Goal: Task Accomplishment & Management: Complete application form

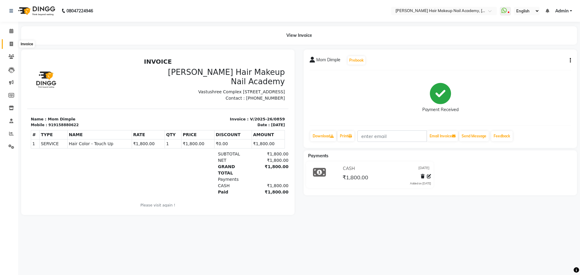
click at [10, 43] on icon at bounding box center [11, 44] width 3 height 5
select select "3468"
select select "service"
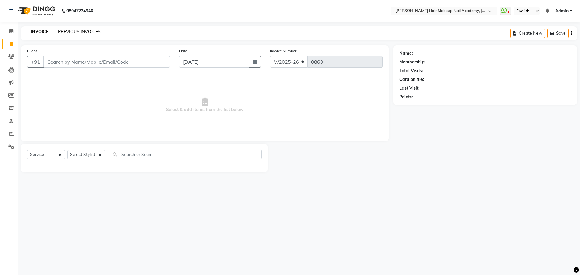
click at [77, 33] on link "PREVIOUS INVOICES" at bounding box center [79, 31] width 43 height 5
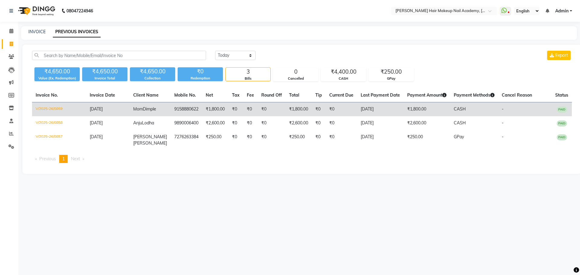
click at [250, 109] on td "₹0" at bounding box center [250, 109] width 14 height 14
click at [230, 105] on td "₹0" at bounding box center [235, 109] width 15 height 14
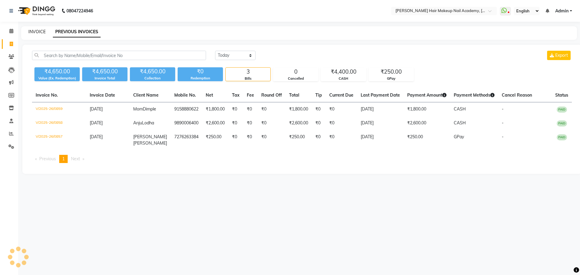
click at [35, 31] on link "INVOICE" at bounding box center [36, 31] width 17 height 5
select select "service"
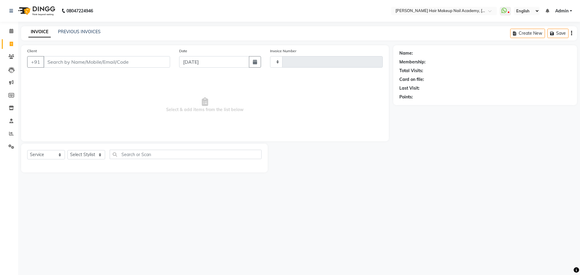
type input "0860"
select select "3468"
click at [141, 66] on input "Client" at bounding box center [106, 61] width 127 height 11
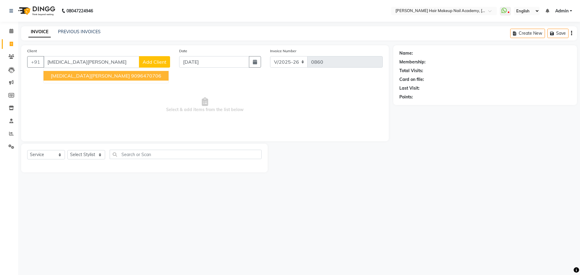
click at [86, 79] on button "[MEDICAL_DATA][PERSON_NAME] 9096470706" at bounding box center [105, 76] width 125 height 10
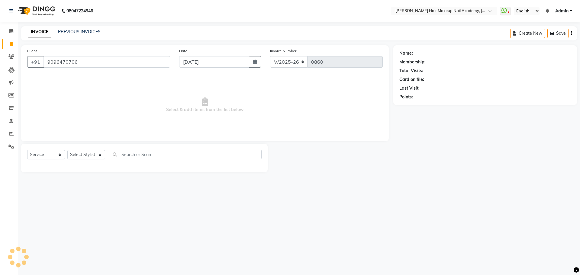
type input "9096470706"
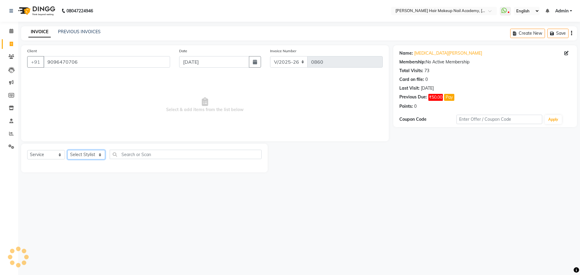
click at [79, 156] on select "Select Stylist Abhimanyu [PERSON_NAME] Arjun [PERSON_NAME] Kiran [MEDICAL_DATA]" at bounding box center [86, 154] width 38 height 9
select select "15692"
click at [67, 150] on select "Select Stylist Abhimanyu [PERSON_NAME] Arjun [PERSON_NAME] Kiran [MEDICAL_DATA]" at bounding box center [86, 154] width 38 height 9
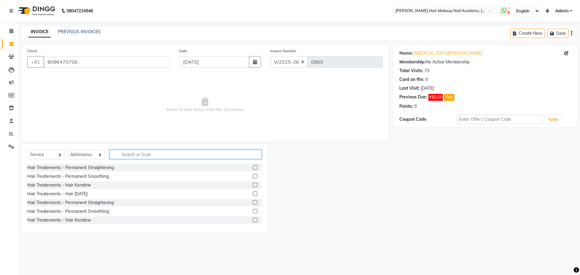
click at [131, 158] on input "text" at bounding box center [186, 154] width 152 height 9
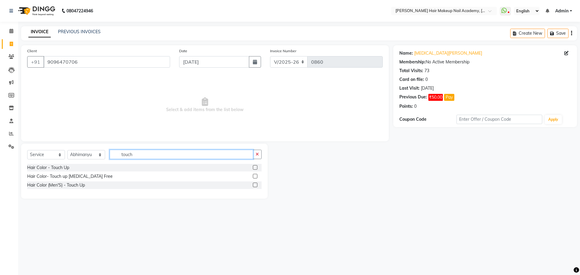
type input "touch"
click at [257, 169] on label at bounding box center [255, 167] width 5 height 5
click at [257, 169] on input "checkbox" at bounding box center [255, 168] width 4 height 4
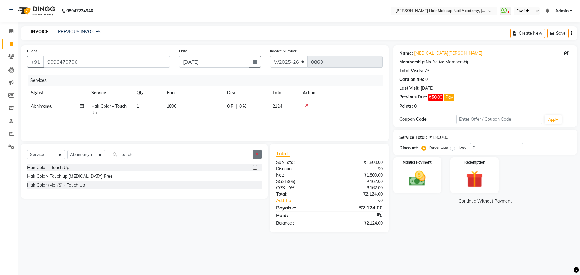
checkbox input "false"
click at [258, 154] on icon "button" at bounding box center [257, 154] width 3 height 4
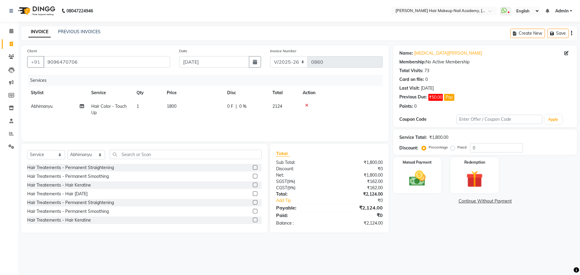
click at [224, 245] on div "08047224946 Select Location × [PERSON_NAME] Hair Makeup Nail Academy, Market Ya…" at bounding box center [290, 137] width 580 height 275
click at [571, 34] on icon "button" at bounding box center [571, 33] width 1 height 0
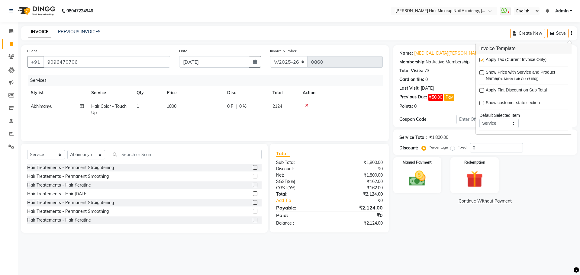
click at [482, 60] on label at bounding box center [481, 60] width 5 height 5
click at [482, 60] on input "checkbox" at bounding box center [481, 60] width 4 height 4
checkbox input "false"
click at [508, 13] on icon at bounding box center [509, 12] width 2 height 3
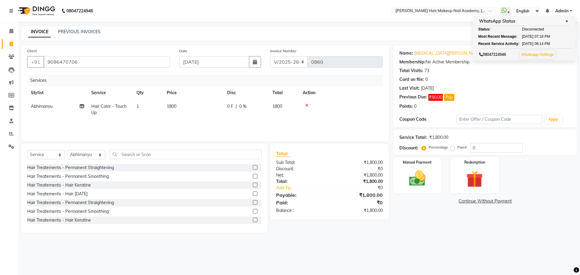
click at [470, 246] on div "08047224946 Select Location × [PERSON_NAME] Hair Makeup Nail Academy, Market Ya…" at bounding box center [290, 137] width 580 height 275
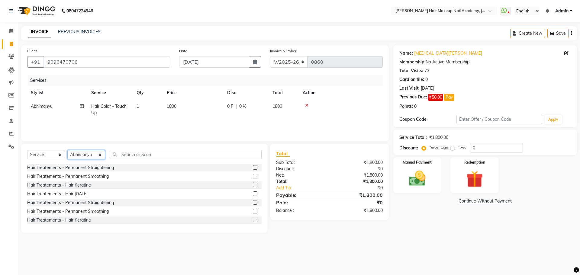
drag, startPoint x: 85, startPoint y: 157, endPoint x: 70, endPoint y: 157, distance: 14.8
click at [85, 157] on select "Select Stylist Abhimanyu [PERSON_NAME] Arjun [PERSON_NAME] Kiran [MEDICAL_DATA]" at bounding box center [86, 154] width 38 height 9
click at [53, 156] on select "Select Service Product Membership Package Voucher Prepaid Gift Card" at bounding box center [46, 154] width 38 height 9
select select "product"
click at [27, 150] on select "Select Service Product Membership Package Voucher Prepaid Gift Card" at bounding box center [46, 154] width 38 height 9
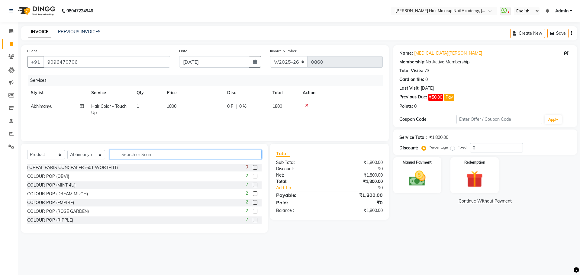
click at [132, 158] on input "text" at bounding box center [186, 154] width 152 height 9
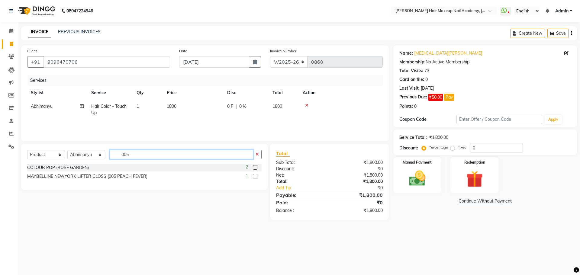
type input "005"
click at [256, 177] on label at bounding box center [255, 176] width 5 height 5
click at [256, 177] on input "checkbox" at bounding box center [255, 177] width 4 height 4
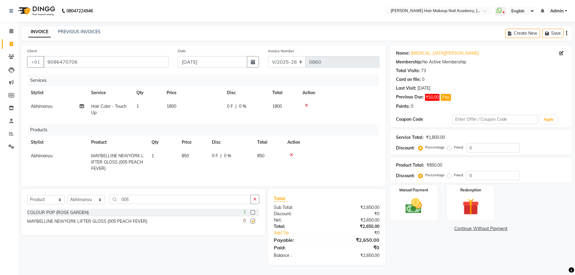
checkbox input "false"
click at [291, 155] on icon at bounding box center [291, 155] width 3 height 4
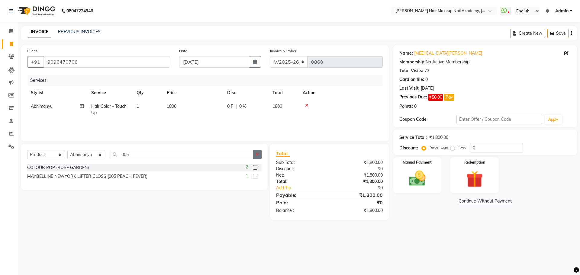
click at [259, 156] on icon "button" at bounding box center [257, 154] width 3 height 4
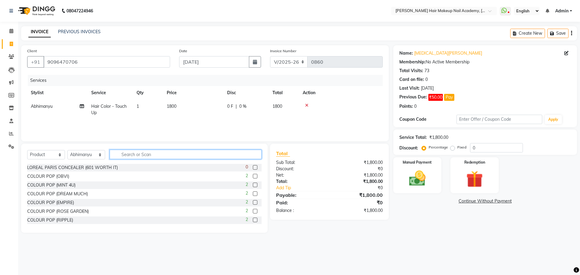
click at [205, 159] on input "text" at bounding box center [186, 154] width 152 height 9
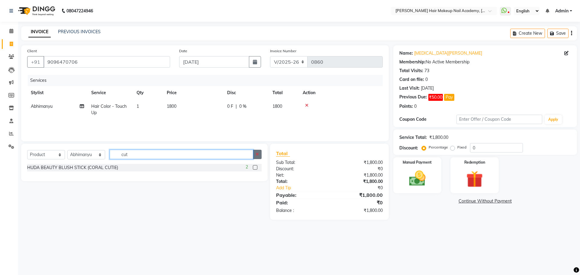
type input "cut"
click at [257, 155] on icon "button" at bounding box center [257, 154] width 3 height 4
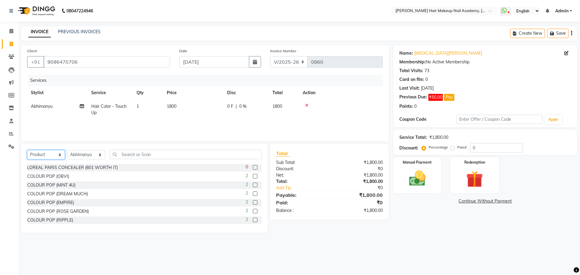
click at [49, 155] on select "Select Service Product Membership Package Voucher Prepaid Gift Card" at bounding box center [46, 154] width 38 height 9
select select "service"
click at [27, 150] on select "Select Service Product Membership Package Voucher Prepaid Gift Card" at bounding box center [46, 154] width 38 height 9
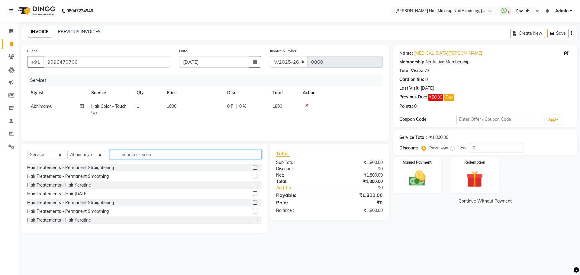
click at [153, 155] on input "text" at bounding box center [186, 154] width 152 height 9
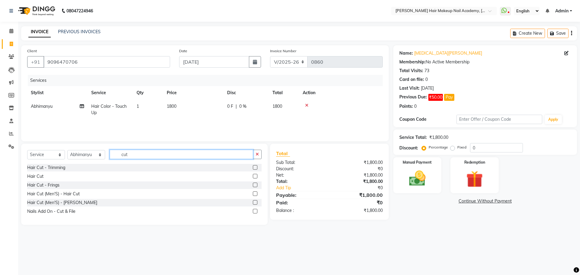
type input "cut"
click at [254, 176] on label at bounding box center [255, 176] width 5 height 5
click at [254, 176] on input "checkbox" at bounding box center [255, 177] width 4 height 4
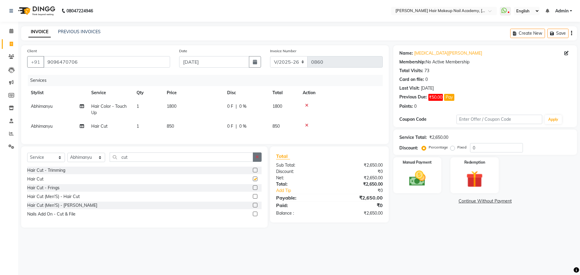
checkbox input "false"
click at [259, 162] on button "button" at bounding box center [257, 157] width 9 height 9
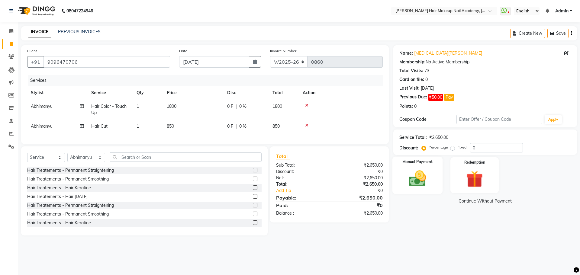
click at [427, 175] on img at bounding box center [417, 179] width 28 height 20
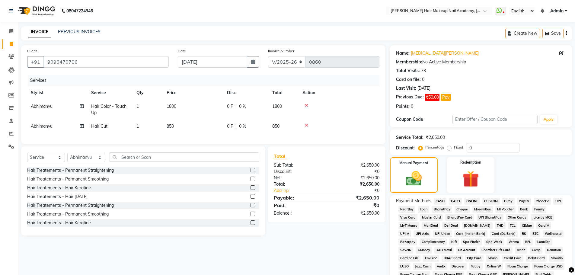
click at [439, 202] on span "CASH" at bounding box center [440, 201] width 13 height 7
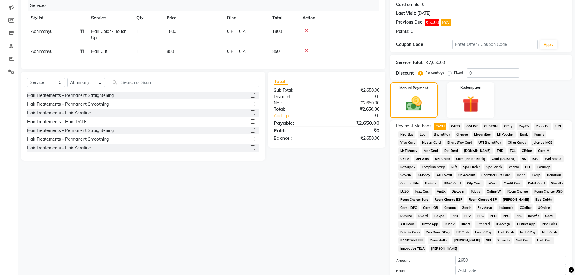
scroll to position [132, 0]
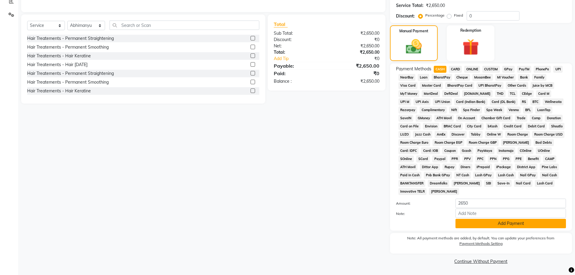
click at [469, 224] on button "Add Payment" at bounding box center [511, 223] width 111 height 9
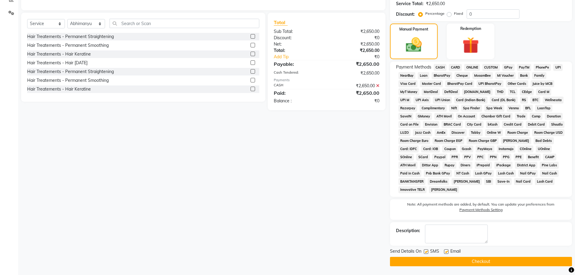
scroll to position [134, 0]
click at [473, 261] on button "Checkout" at bounding box center [481, 261] width 182 height 9
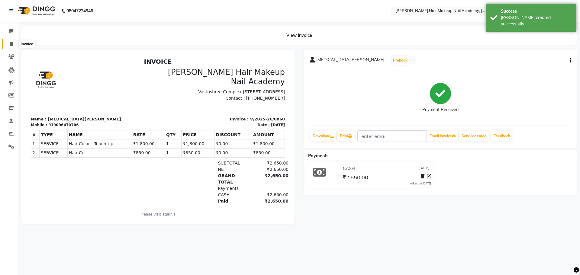
click at [10, 45] on icon at bounding box center [11, 44] width 3 height 5
select select "3468"
select select "service"
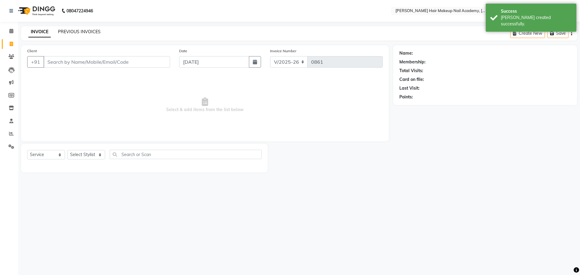
click at [76, 32] on link "PREVIOUS INVOICES" at bounding box center [79, 31] width 43 height 5
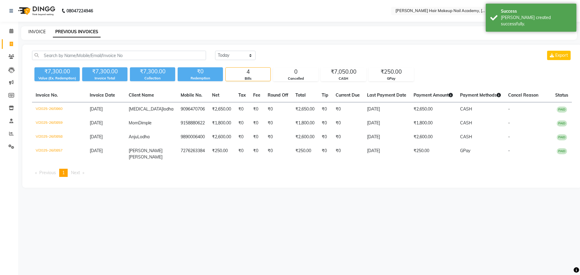
click at [33, 31] on link "INVOICE" at bounding box center [36, 31] width 17 height 5
select select "3468"
select select "service"
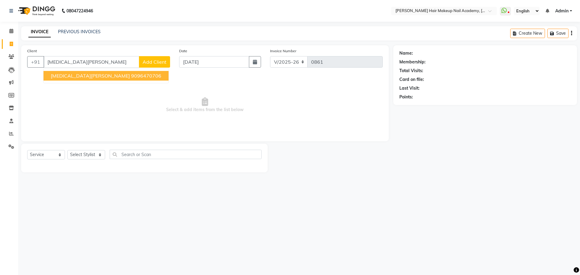
click at [131, 79] on ngb-highlight "9096470706" at bounding box center [146, 76] width 30 height 6
type input "9096470706"
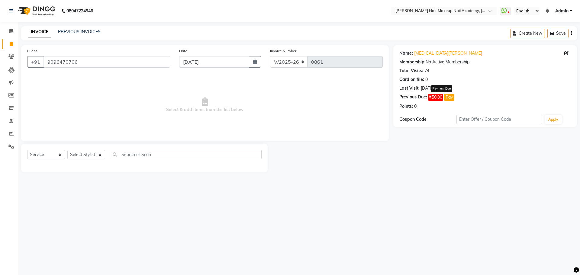
click at [452, 100] on button "Pay" at bounding box center [449, 97] width 10 height 7
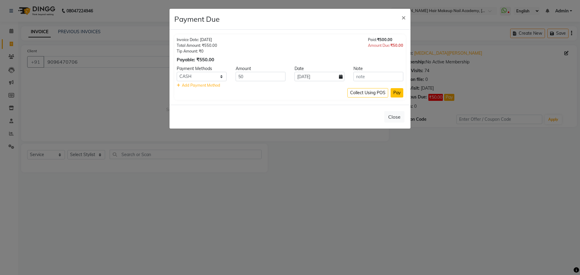
click at [393, 90] on button "Pay" at bounding box center [397, 92] width 13 height 9
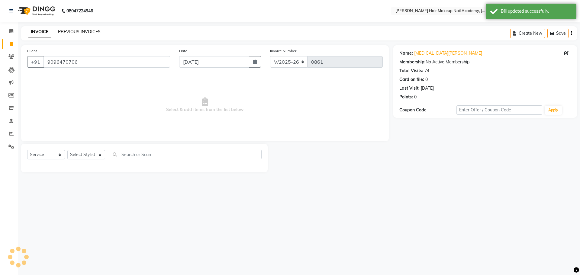
click at [80, 34] on link "PREVIOUS INVOICES" at bounding box center [79, 31] width 43 height 5
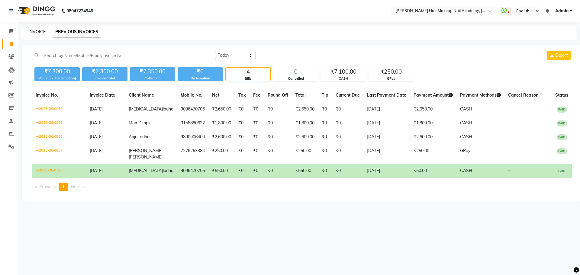
click at [40, 30] on link "INVOICE" at bounding box center [36, 31] width 17 height 5
select select "3468"
select select "service"
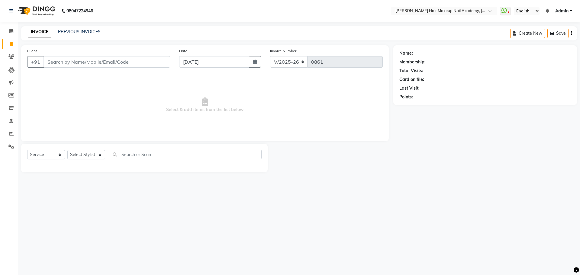
click at [97, 64] on input "Client" at bounding box center [106, 61] width 127 height 11
type input "9158880622"
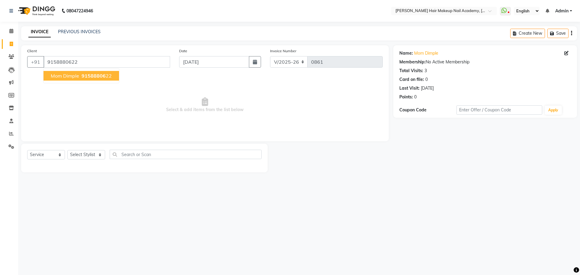
click at [100, 72] on button "Mom Dimple 91588806 22" at bounding box center [81, 76] width 76 height 10
click at [90, 154] on select "Select Stylist Abhimanyu [PERSON_NAME] Arjun [PERSON_NAME] Kiran [MEDICAL_DATA]" at bounding box center [86, 154] width 38 height 9
click at [67, 150] on select "Select Stylist Abhimanyu [PERSON_NAME] Arjun [PERSON_NAME] Kiran [MEDICAL_DATA]" at bounding box center [86, 154] width 38 height 9
click at [95, 153] on select "Select Stylist Abhimanyu [PERSON_NAME] Arjun [PERSON_NAME] Kiran [MEDICAL_DATA]" at bounding box center [86, 154] width 38 height 9
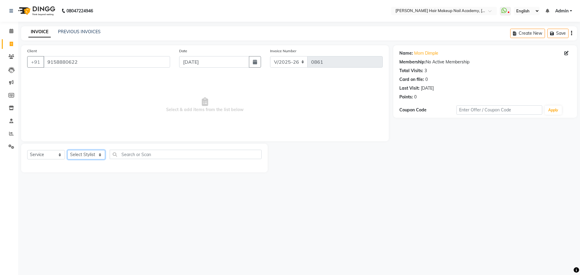
click at [94, 153] on select "Select Stylist Abhimanyu [PERSON_NAME] Arjun [PERSON_NAME] Kiran [MEDICAL_DATA]" at bounding box center [86, 154] width 38 height 9
select select "45992"
click at [67, 150] on select "Select Stylist Abhimanyu [PERSON_NAME] Arjun [PERSON_NAME] Kiran [MEDICAL_DATA]" at bounding box center [86, 154] width 38 height 9
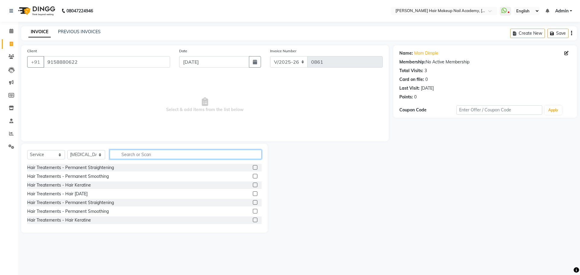
click at [208, 156] on input "text" at bounding box center [186, 154] width 152 height 9
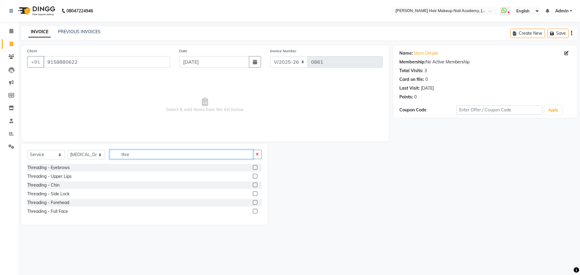
type input "thre"
click at [254, 167] on label at bounding box center [255, 167] width 5 height 5
click at [254, 167] on input "checkbox" at bounding box center [255, 168] width 4 height 4
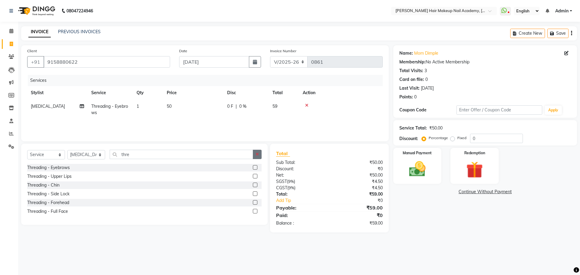
checkbox input "false"
click at [258, 154] on icon "button" at bounding box center [257, 154] width 3 height 4
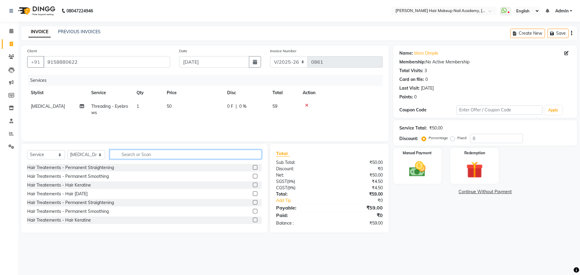
click at [256, 154] on input "text" at bounding box center [186, 154] width 152 height 9
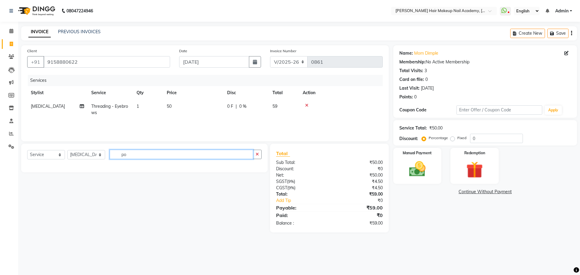
type input "p"
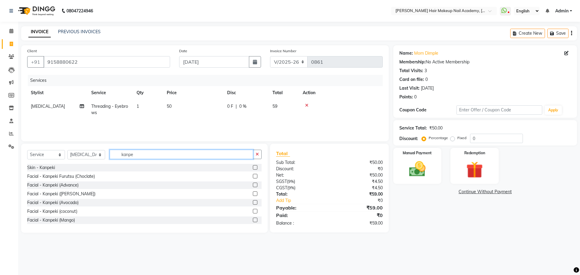
type input "kanpe"
click at [253, 166] on label at bounding box center [255, 167] width 5 height 5
click at [253, 166] on input "checkbox" at bounding box center [255, 168] width 4 height 4
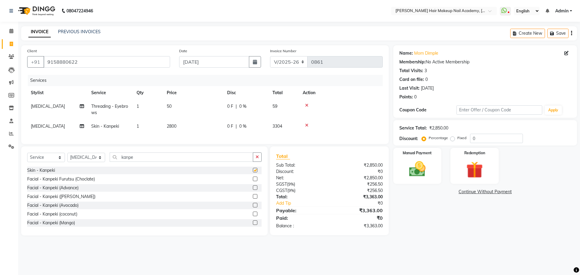
checkbox input "false"
click at [254, 162] on button "button" at bounding box center [257, 157] width 9 height 9
click at [171, 126] on span "2800" at bounding box center [172, 126] width 10 height 5
select select "45992"
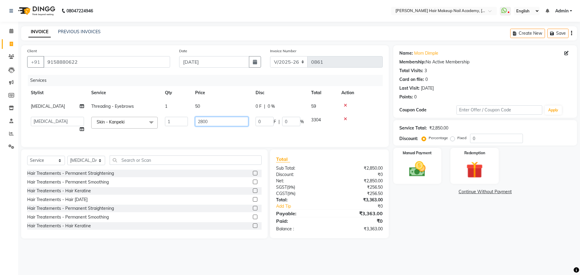
click at [203, 121] on input "2800" at bounding box center [221, 121] width 53 height 9
type input "2300"
click at [438, 223] on div "Name: Mom Dimple Membership: No Active Membership Total Visits: 3 Card on file:…" at bounding box center [487, 141] width 188 height 193
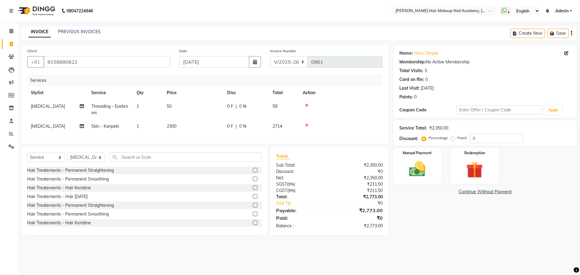
click at [571, 35] on button "button" at bounding box center [571, 33] width 1 height 14
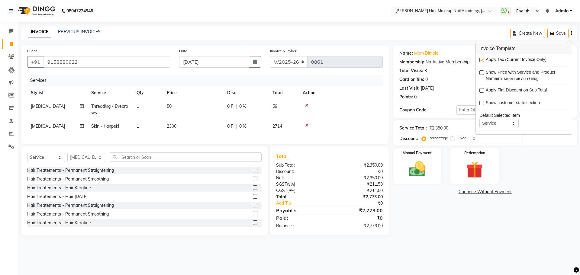
click at [482, 60] on label at bounding box center [481, 60] width 5 height 5
click at [482, 60] on input "checkbox" at bounding box center [481, 60] width 4 height 4
checkbox input "false"
click at [434, 236] on div "Name: Mom Dimple Membership: No Active Membership Total Visits: 3 Card on file:…" at bounding box center [487, 140] width 188 height 190
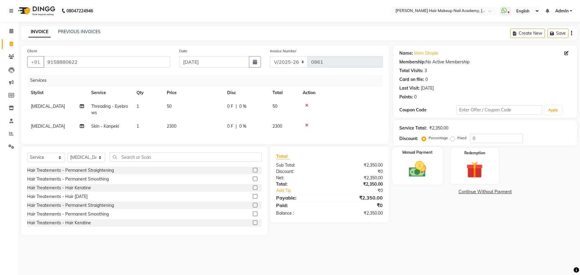
click at [420, 173] on img at bounding box center [417, 169] width 28 height 20
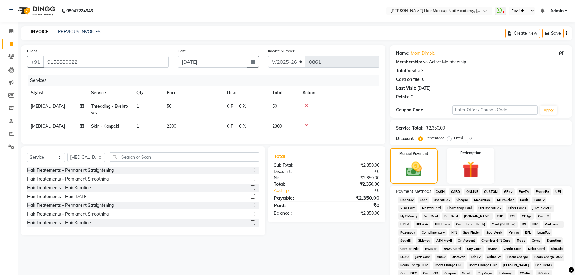
click at [438, 193] on span "CASH" at bounding box center [440, 191] width 13 height 7
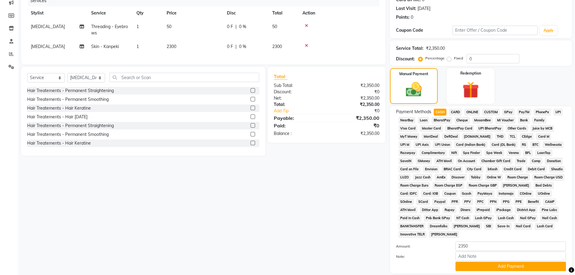
scroll to position [123, 0]
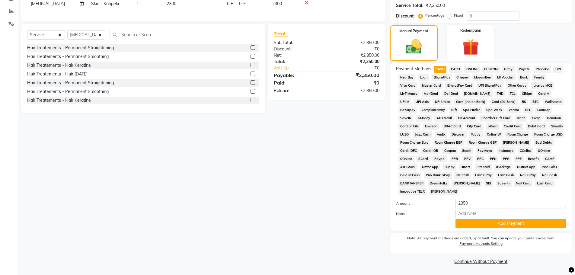
click at [470, 229] on div "Payment Methods CASH CARD ONLINE CUSTOM GPay PayTM PhonePe UPI NearBuy Loan Bha…" at bounding box center [481, 146] width 182 height 167
click at [472, 227] on button "Add Payment" at bounding box center [511, 223] width 111 height 9
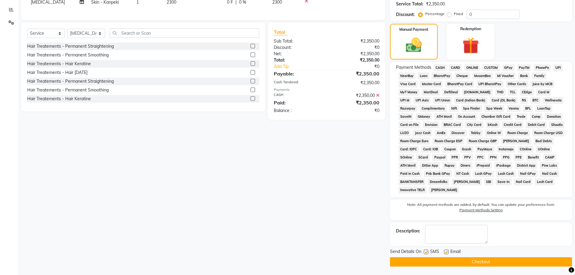
scroll to position [125, 0]
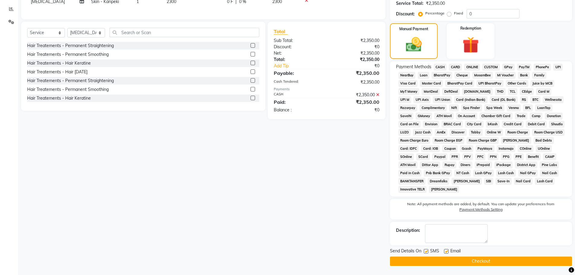
click at [482, 260] on button "Checkout" at bounding box center [481, 261] width 182 height 9
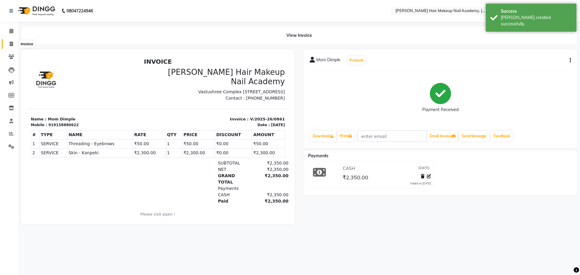
click at [10, 42] on icon at bounding box center [11, 44] width 3 height 5
select select "3468"
select select "service"
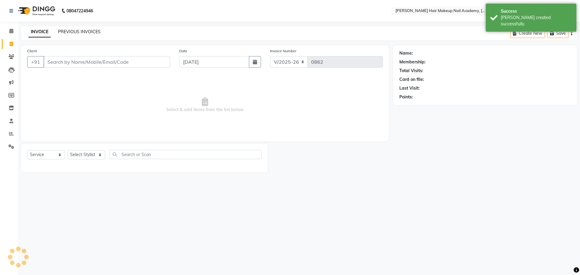
click at [66, 32] on link "PREVIOUS INVOICES" at bounding box center [79, 31] width 43 height 5
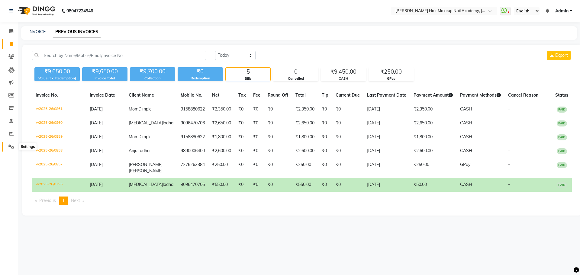
click at [10, 146] on icon at bounding box center [11, 146] width 6 height 5
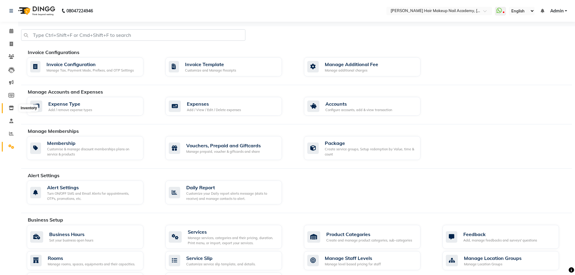
click at [10, 105] on span at bounding box center [11, 108] width 11 height 7
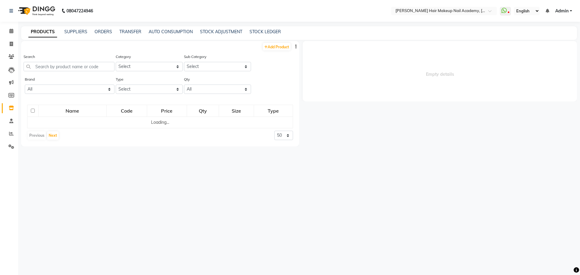
select select
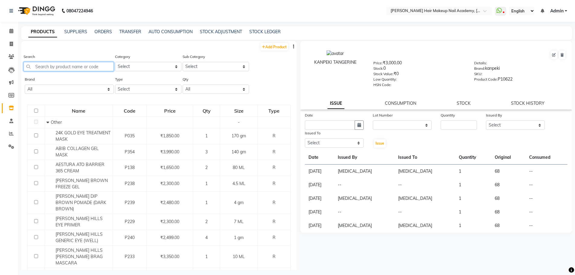
click at [80, 69] on input "text" at bounding box center [69, 66] width 90 height 9
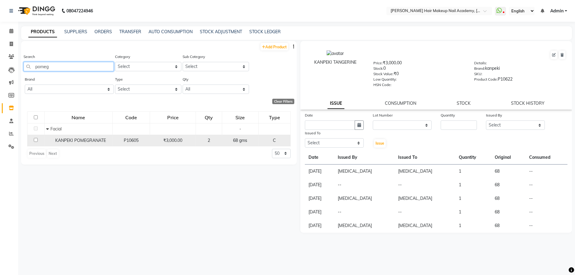
type input "pomeg"
click at [115, 138] on div "P10605" at bounding box center [131, 140] width 33 height 6
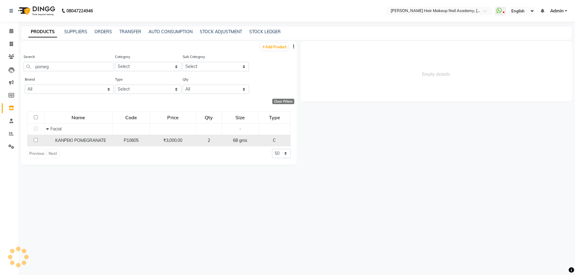
select select
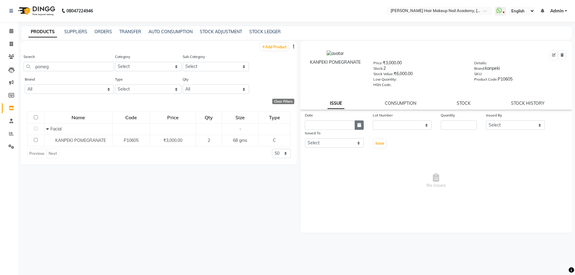
click at [358, 127] on icon "button" at bounding box center [360, 125] width 4 height 4
select select "9"
select select "2025"
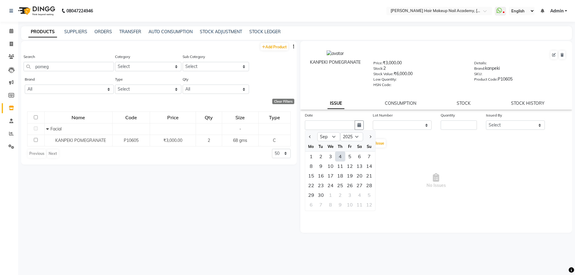
drag, startPoint x: 345, startPoint y: 158, endPoint x: 341, endPoint y: 158, distance: 3.9
click at [341, 158] on div "1 2 3 4 5 6 7" at bounding box center [340, 157] width 70 height 10
click at [341, 158] on div "4" at bounding box center [341, 157] width 10 height 10
type input "[DATE]"
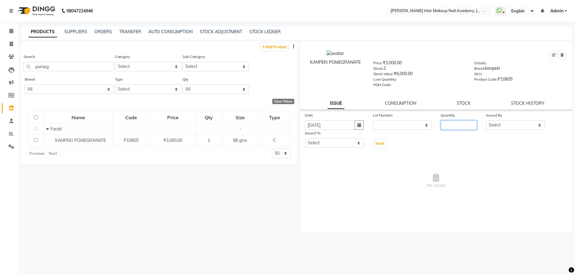
click at [447, 123] on input "number" at bounding box center [459, 125] width 36 height 9
type input "1"
click at [514, 125] on select "Select Abhimanyu [PERSON_NAME] Arjun [PERSON_NAME] Kiran [MEDICAL_DATA]" at bounding box center [515, 125] width 59 height 9
select select "45992"
click at [486, 121] on select "Select Abhimanyu [PERSON_NAME] Arjun [PERSON_NAME] Kiran [MEDICAL_DATA]" at bounding box center [515, 125] width 59 height 9
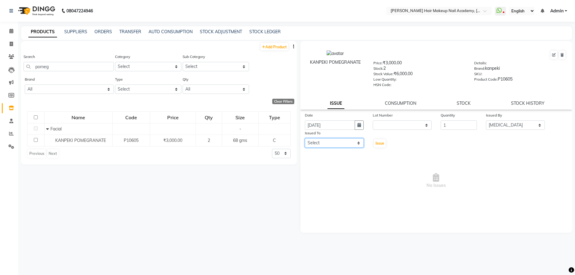
click at [319, 143] on select "Select Abhimanyu [PERSON_NAME] Arjun [PERSON_NAME] Kiran [MEDICAL_DATA]" at bounding box center [334, 142] width 59 height 9
select select "45992"
click at [305, 138] on select "Select Abhimanyu [PERSON_NAME] Arjun [PERSON_NAME] Kiran [MEDICAL_DATA]" at bounding box center [334, 142] width 59 height 9
click at [378, 143] on span "Issue" at bounding box center [380, 143] width 9 height 5
select select
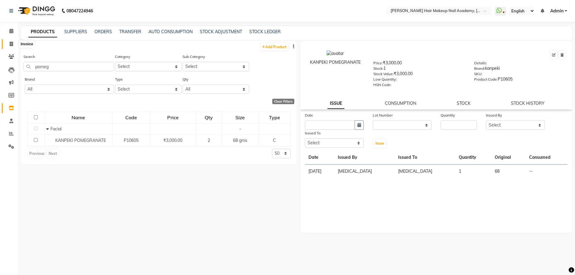
click at [6, 43] on span at bounding box center [11, 44] width 11 height 7
select select "3468"
select select "service"
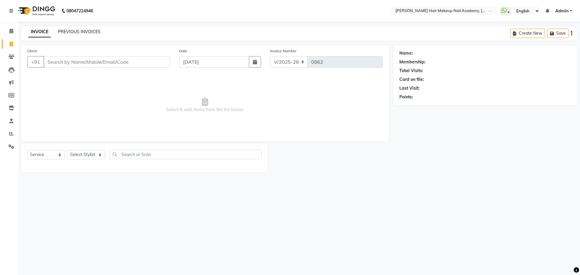
click at [73, 33] on link "PREVIOUS INVOICES" at bounding box center [79, 31] width 43 height 5
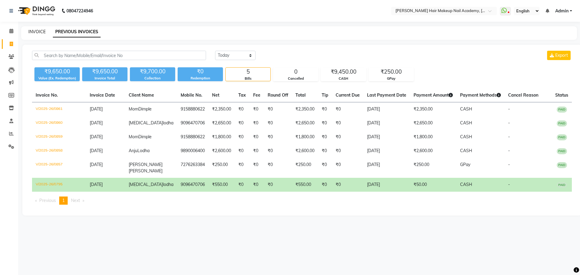
click at [40, 30] on link "INVOICE" at bounding box center [36, 31] width 17 height 5
select select "3468"
select select "service"
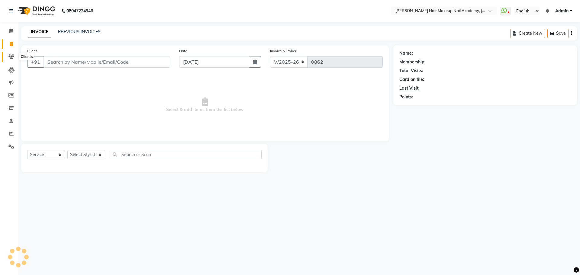
click at [14, 55] on span at bounding box center [11, 56] width 11 height 7
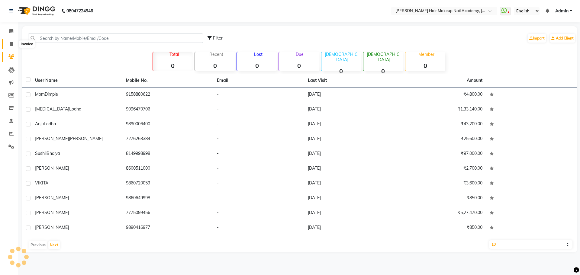
click at [12, 45] on icon at bounding box center [11, 44] width 3 height 5
select select "service"
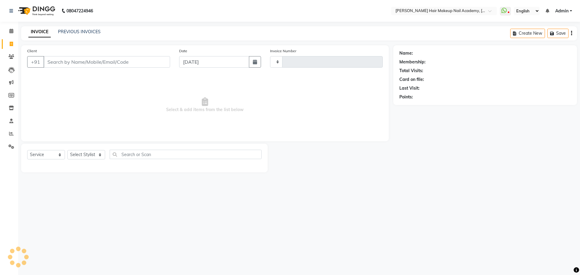
type input "0862"
select select "3468"
click at [139, 159] on input "text" at bounding box center [186, 154] width 152 height 9
click at [98, 155] on select "Select Stylist Abhimanyu [PERSON_NAME] Arjun [PERSON_NAME] Kiran [MEDICAL_DATA]" at bounding box center [86, 154] width 38 height 9
select select "15692"
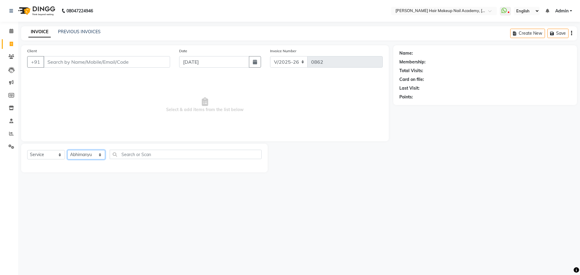
click at [67, 150] on select "Select Stylist Abhimanyu [PERSON_NAME] Arjun [PERSON_NAME] Kiran [MEDICAL_DATA]" at bounding box center [86, 154] width 38 height 9
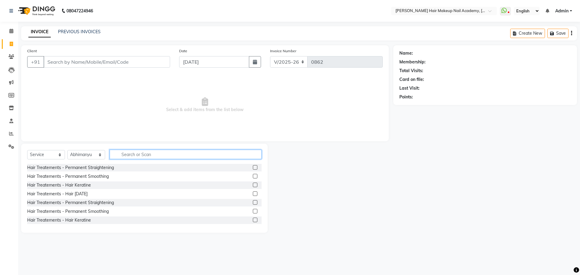
click at [131, 157] on input "text" at bounding box center [186, 154] width 152 height 9
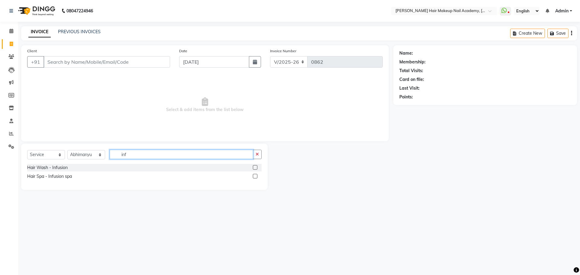
type input "inf"
click at [256, 167] on label at bounding box center [255, 167] width 5 height 5
click at [256, 167] on input "checkbox" at bounding box center [255, 168] width 4 height 4
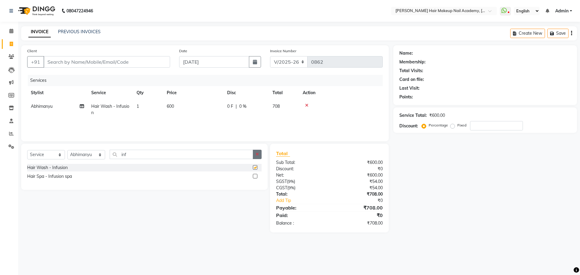
checkbox input "false"
click at [252, 154] on div "inf" at bounding box center [186, 154] width 152 height 9
click at [249, 154] on input "inf" at bounding box center [181, 154] width 143 height 9
click at [259, 153] on button "button" at bounding box center [257, 154] width 9 height 9
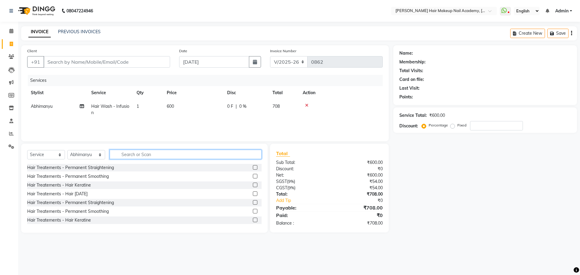
click at [237, 158] on input "text" at bounding box center [186, 154] width 152 height 9
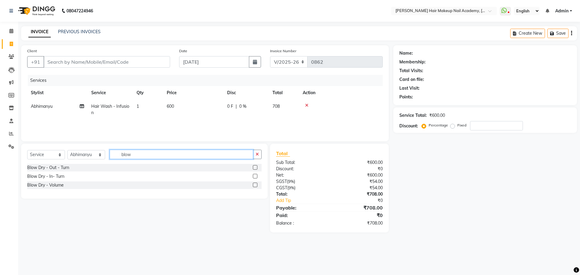
type input "blow"
click at [257, 167] on label at bounding box center [255, 167] width 5 height 5
click at [257, 167] on input "checkbox" at bounding box center [255, 168] width 4 height 4
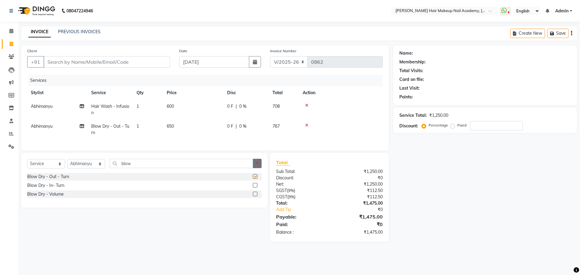
checkbox input "false"
click at [256, 164] on button "button" at bounding box center [257, 163] width 9 height 9
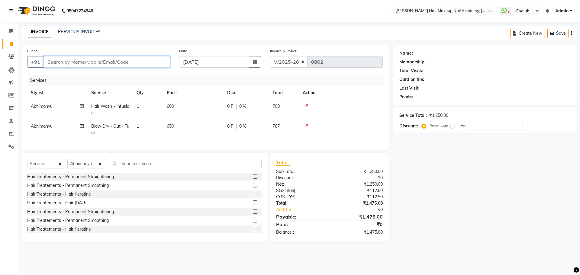
click at [77, 61] on input "Client" at bounding box center [106, 61] width 127 height 11
type input "9"
type input "0"
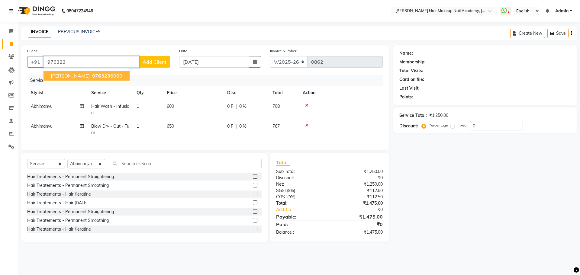
drag, startPoint x: 94, startPoint y: 76, endPoint x: 90, endPoint y: 80, distance: 5.9
click at [93, 76] on span "976323" at bounding box center [101, 76] width 18 height 6
type input "9763236060"
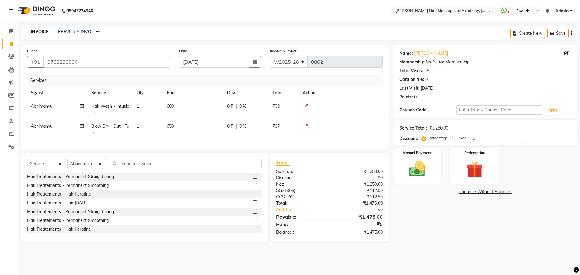
click at [571, 33] on icon "button" at bounding box center [571, 33] width 1 height 0
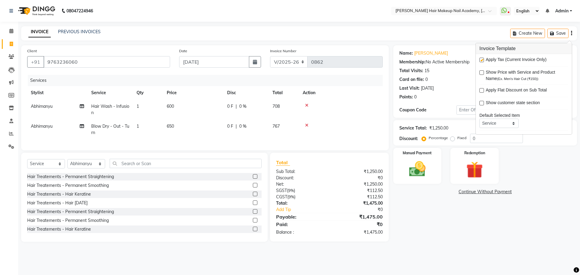
click at [481, 58] on label at bounding box center [481, 60] width 5 height 5
click at [481, 58] on input "checkbox" at bounding box center [481, 60] width 4 height 4
checkbox input "false"
click at [444, 212] on div "Name: [PERSON_NAME] Membership: No Active Membership Total Visits: 15 Card on f…" at bounding box center [487, 143] width 188 height 197
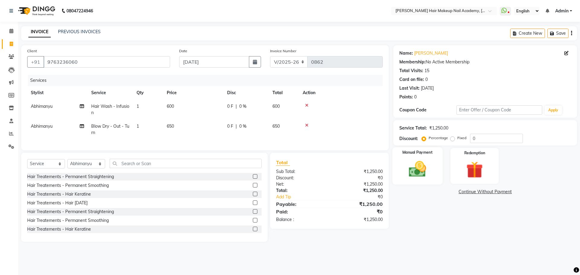
click at [428, 179] on div "Manual Payment" at bounding box center [417, 165] width 50 height 37
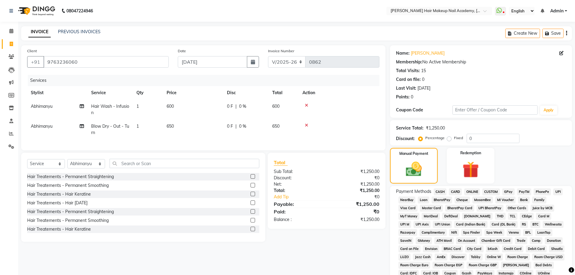
click at [444, 192] on span "CASH" at bounding box center [440, 191] width 13 height 7
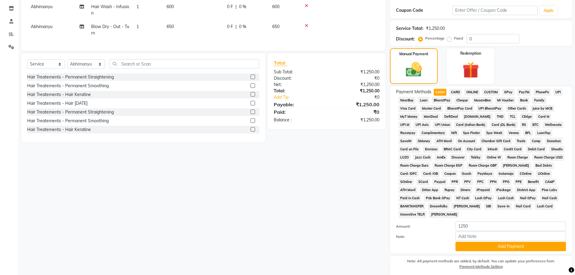
scroll to position [123, 0]
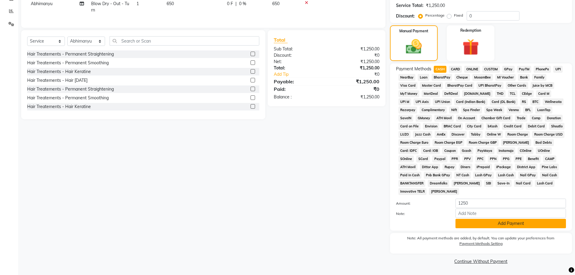
click at [494, 222] on button "Add Payment" at bounding box center [511, 223] width 111 height 9
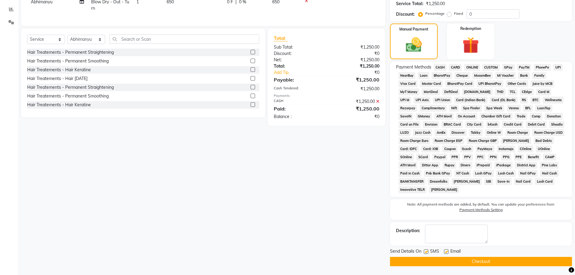
scroll to position [125, 0]
click at [493, 258] on button "Checkout" at bounding box center [481, 261] width 182 height 9
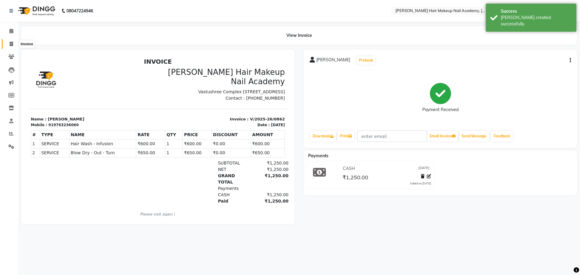
click at [15, 42] on span at bounding box center [11, 44] width 11 height 7
select select "3468"
select select "service"
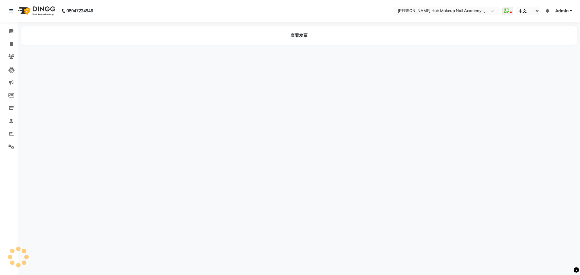
select select "zh"
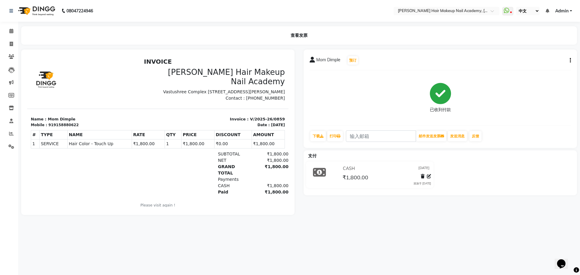
click at [569, 59] on button "button" at bounding box center [569, 60] width 4 height 6
click at [559, 68] on div "编辑发票" at bounding box center [547, 68] width 28 height 8
select select "service"
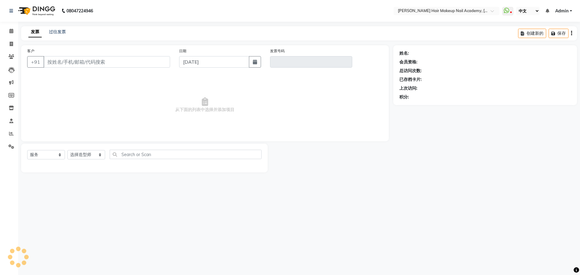
type input "9158880622"
type input "V/2025-26/0859"
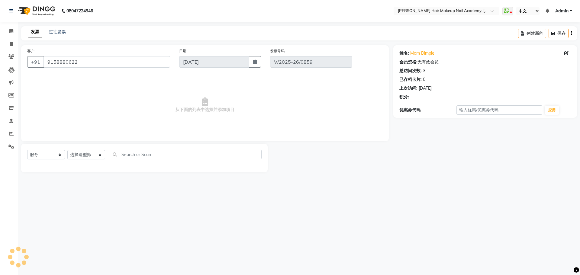
select select "select"
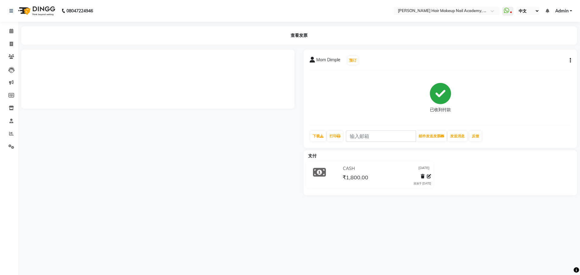
select select "zh"
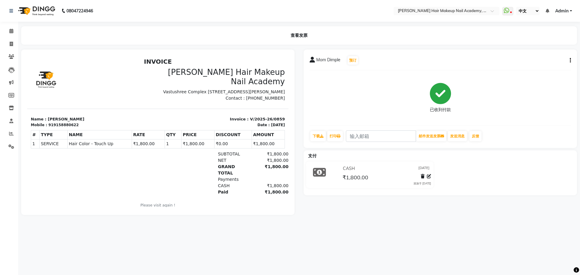
click at [572, 60] on div "Mom Dimple 预订 已收到付款 下载 打印 邮件发送发票 发送消息 反馈" at bounding box center [440, 99] width 273 height 98
click at [571, 61] on div "Mom Dimple 预订 已收到付款 下载 打印 邮件发送发票 发送消息 反馈" at bounding box center [440, 99] width 273 height 98
click at [567, 62] on div "Mom Dimple 预订" at bounding box center [440, 61] width 261 height 10
click at [570, 60] on icon "button" at bounding box center [570, 60] width 1 height 0
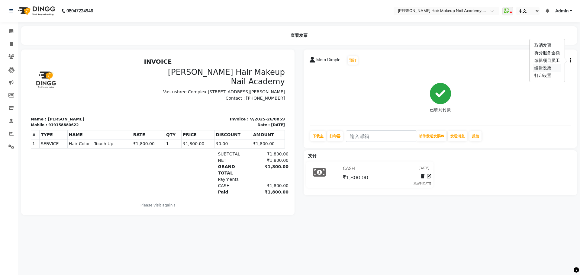
click at [539, 71] on div "编辑发票" at bounding box center [547, 68] width 28 height 8
select select "service"
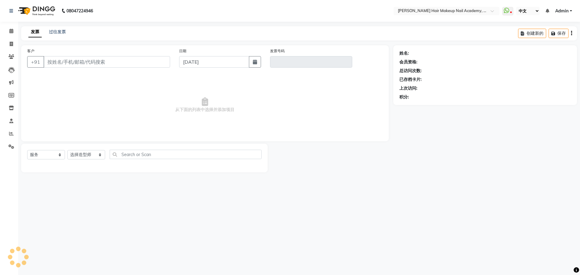
type input "9158880622"
type input "V/2025-26/0859"
select select "select"
